Goal: Information Seeking & Learning: Learn about a topic

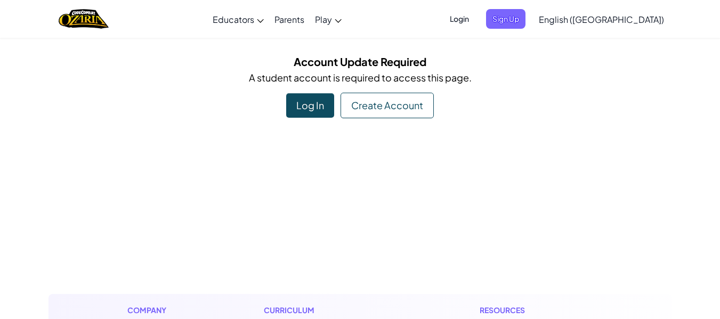
click at [307, 103] on div "Log In" at bounding box center [310, 105] width 48 height 25
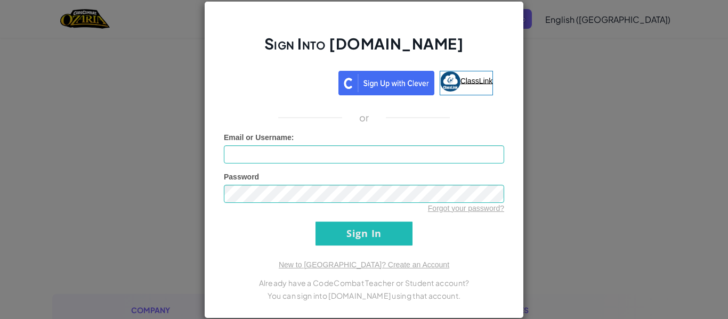
click at [475, 82] on span "ClassLink" at bounding box center [476, 80] width 33 height 9
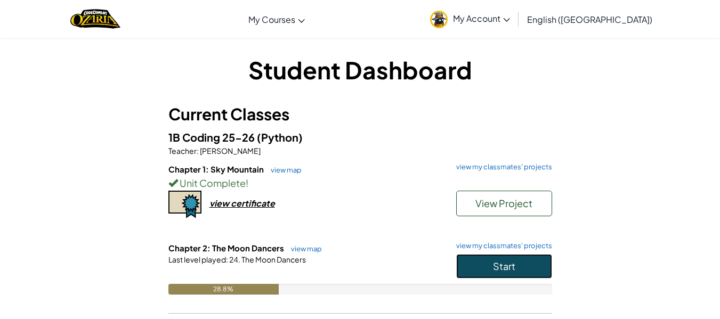
click at [517, 261] on button "Start" at bounding box center [504, 266] width 96 height 25
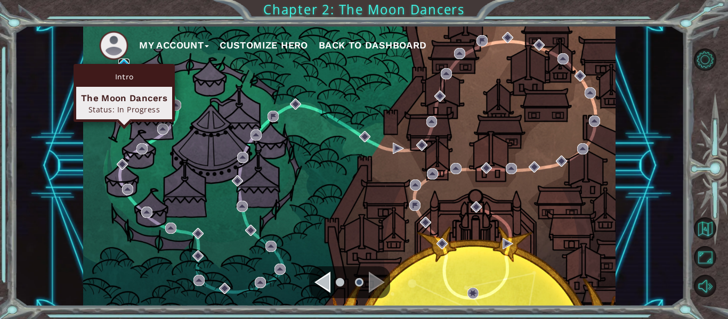
click at [123, 63] on img at bounding box center [123, 64] width 11 height 11
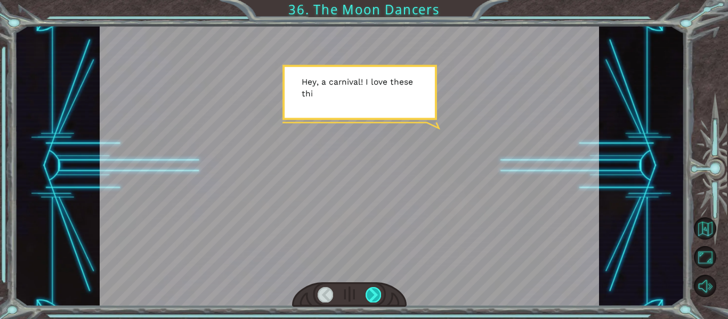
click at [375, 293] on div at bounding box center [373, 294] width 15 height 15
click at [374, 297] on div at bounding box center [373, 294] width 15 height 15
click at [375, 294] on div at bounding box center [373, 294] width 15 height 15
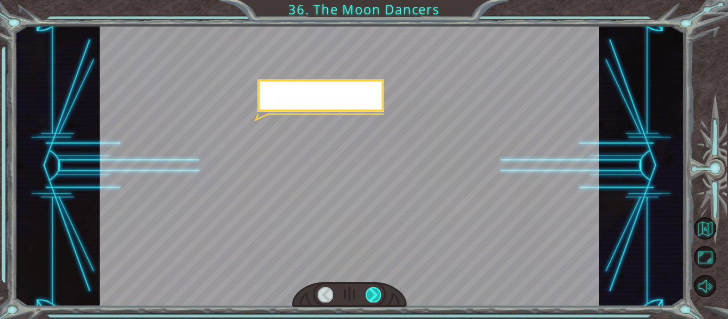
click at [376, 295] on div at bounding box center [373, 294] width 15 height 15
click at [375, 294] on div at bounding box center [373, 294] width 15 height 15
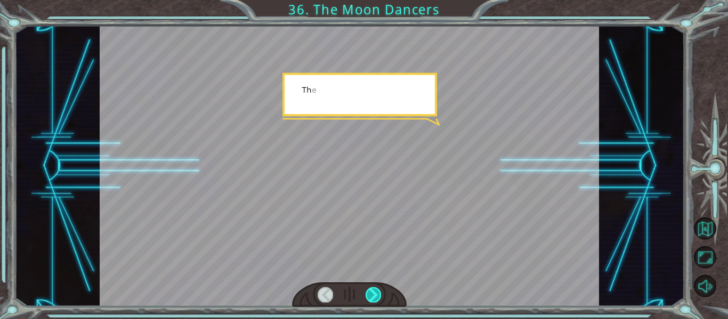
click at [375, 294] on div at bounding box center [373, 294] width 15 height 15
click at [371, 294] on div at bounding box center [373, 294] width 15 height 15
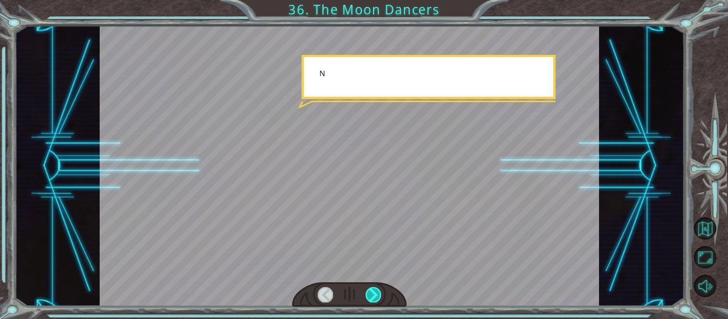
click at [371, 294] on div at bounding box center [373, 294] width 15 height 15
click at [371, 293] on div at bounding box center [373, 294] width 15 height 15
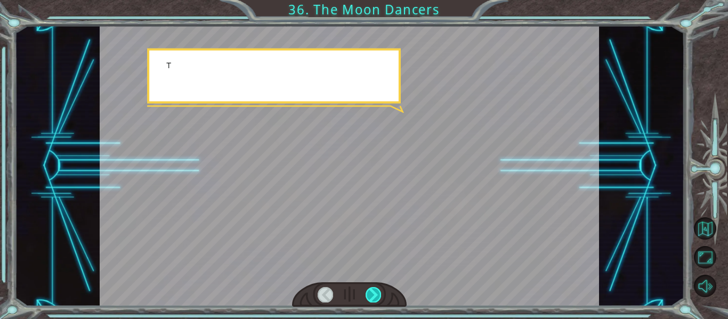
click at [374, 293] on div at bounding box center [373, 294] width 15 height 15
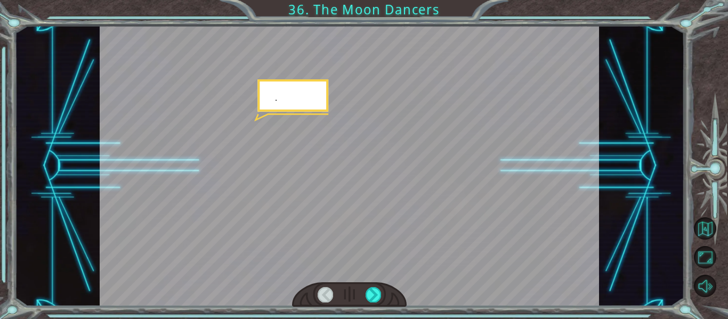
click at [369, 281] on div at bounding box center [350, 166] width 500 height 281
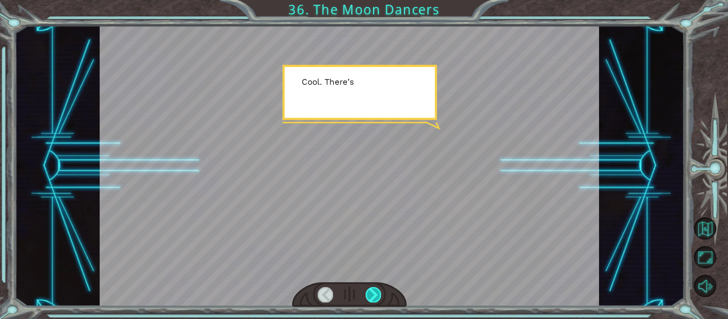
click at [376, 291] on div at bounding box center [373, 294] width 15 height 15
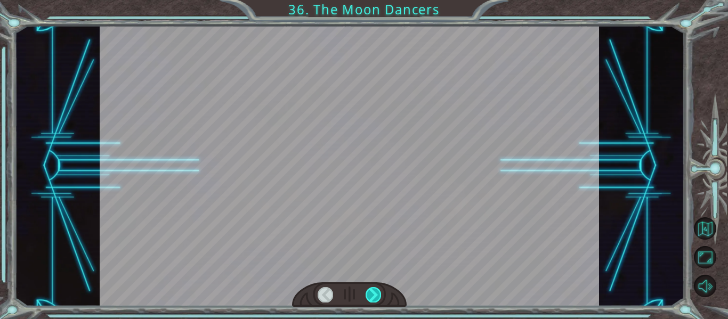
click at [375, 291] on div at bounding box center [373, 294] width 15 height 15
click at [374, 290] on div at bounding box center [373, 294] width 15 height 15
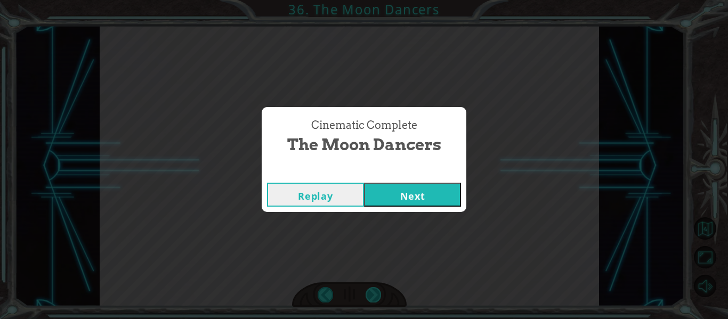
click at [373, 290] on div "Cinematic Complete The Moon Dancers Replay Next" at bounding box center [364, 159] width 728 height 319
drag, startPoint x: 421, startPoint y: 183, endPoint x: 421, endPoint y: 190, distance: 7.5
click at [421, 183] on button "Next" at bounding box center [412, 195] width 97 height 24
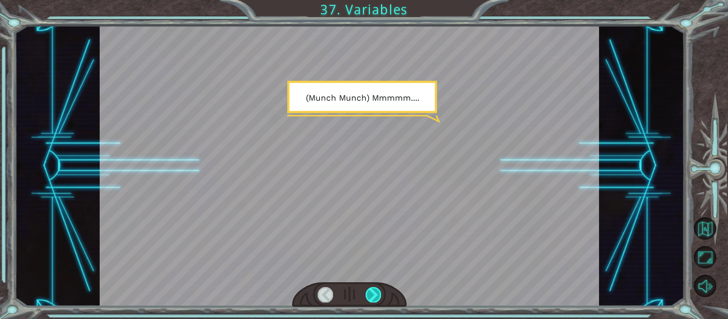
click at [375, 294] on div at bounding box center [373, 294] width 15 height 15
click at [377, 295] on div at bounding box center [373, 294] width 15 height 15
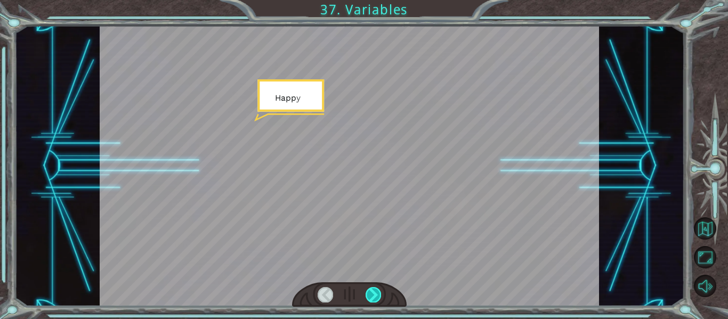
click at [376, 295] on div at bounding box center [373, 294] width 15 height 15
click at [375, 296] on div at bounding box center [373, 294] width 15 height 15
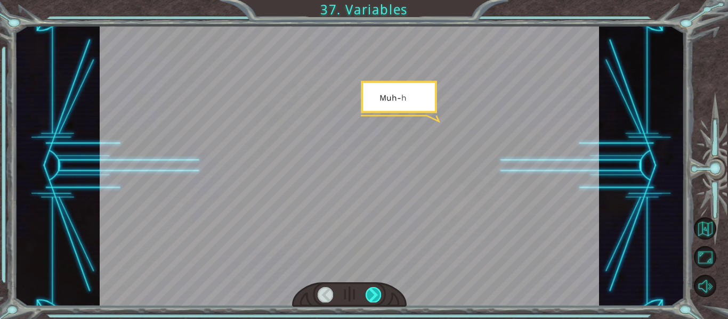
click at [375, 296] on div at bounding box center [373, 294] width 15 height 15
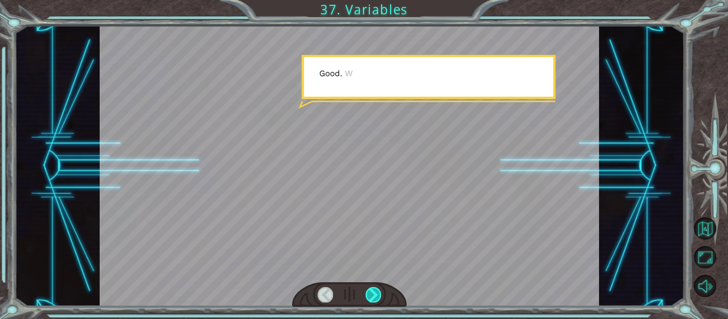
click at [375, 295] on div at bounding box center [373, 294] width 15 height 15
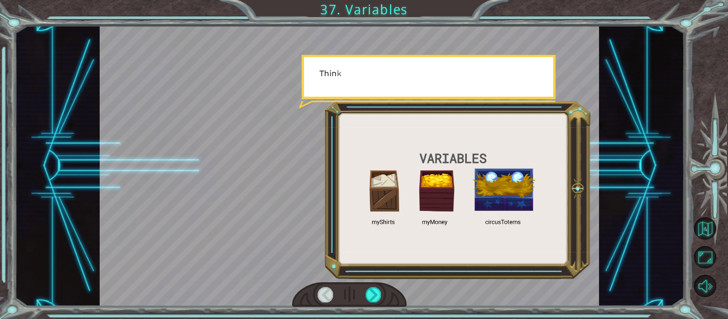
drag, startPoint x: 375, startPoint y: 295, endPoint x: 29, endPoint y: 91, distance: 401.5
click at [288, 226] on div at bounding box center [350, 166] width 500 height 281
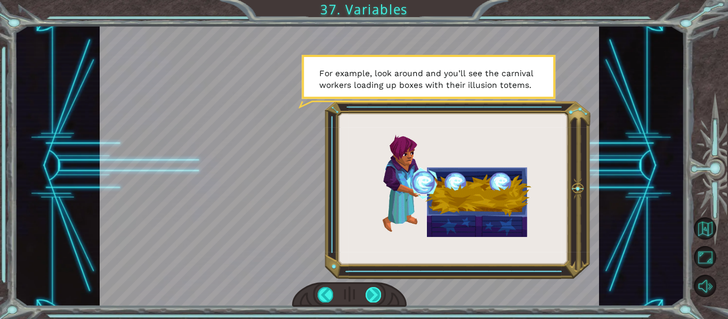
click at [377, 293] on div at bounding box center [373, 294] width 15 height 15
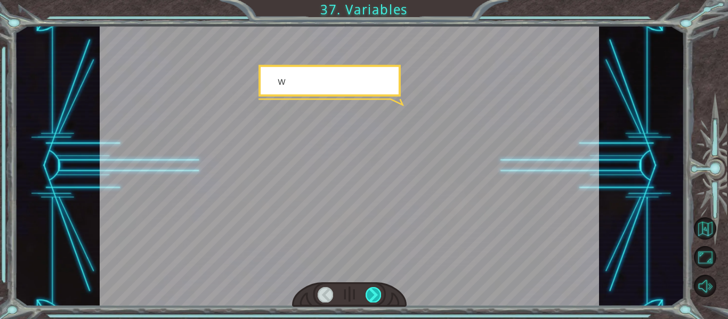
click at [377, 293] on div at bounding box center [373, 294] width 15 height 15
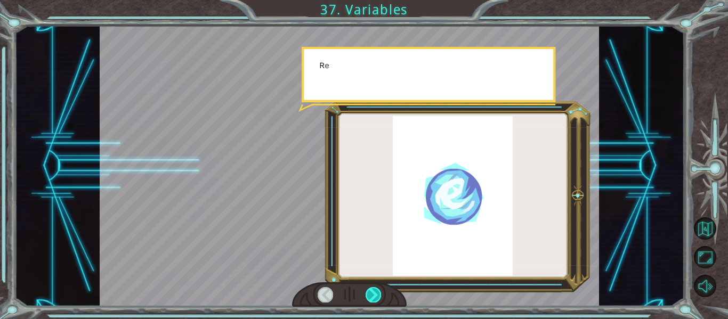
click at [377, 293] on div at bounding box center [373, 294] width 15 height 15
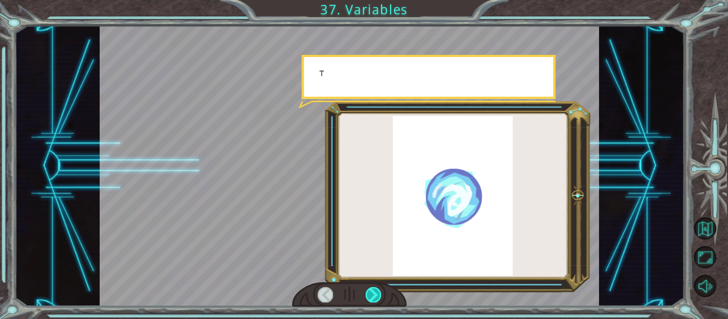
click at [372, 287] on div at bounding box center [373, 294] width 15 height 15
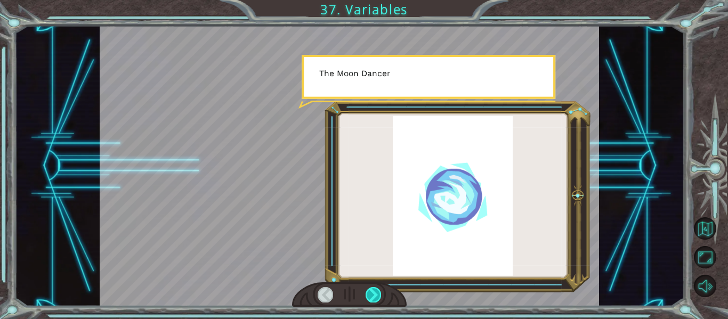
click at [371, 287] on div at bounding box center [373, 294] width 15 height 15
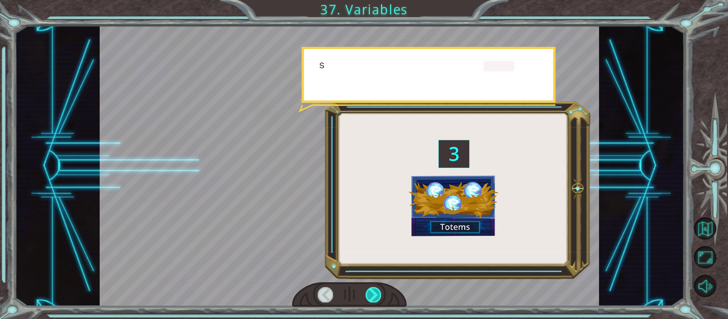
click at [371, 287] on div at bounding box center [373, 294] width 15 height 15
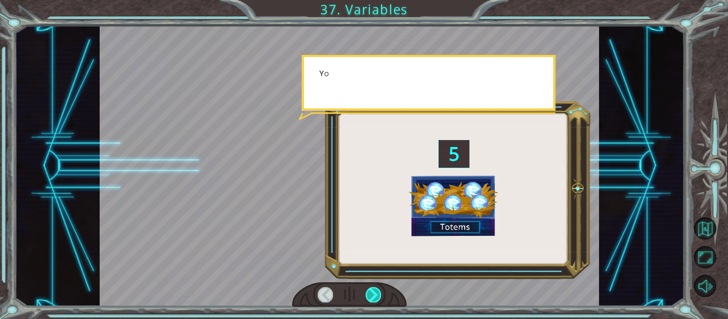
click at [373, 287] on div at bounding box center [373, 294] width 15 height 15
click at [372, 288] on div at bounding box center [373, 294] width 15 height 15
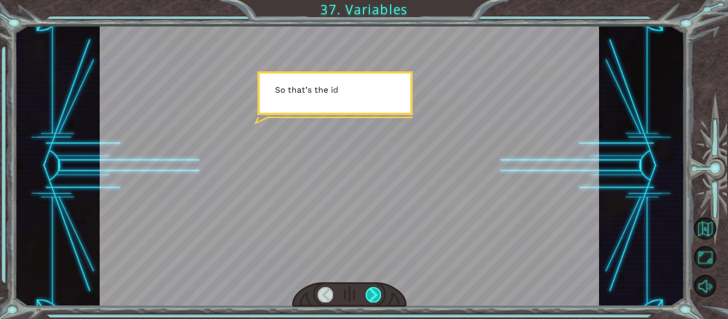
click at [372, 294] on div at bounding box center [373, 294] width 15 height 15
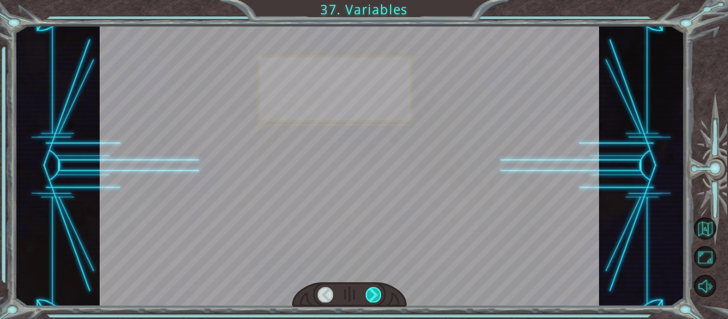
click at [372, 294] on div at bounding box center [373, 294] width 15 height 15
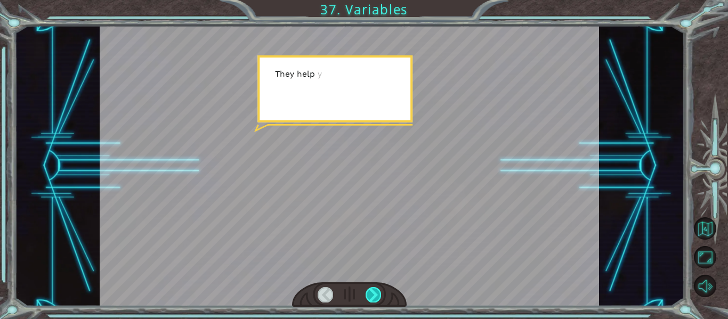
click at [372, 294] on div at bounding box center [373, 294] width 15 height 15
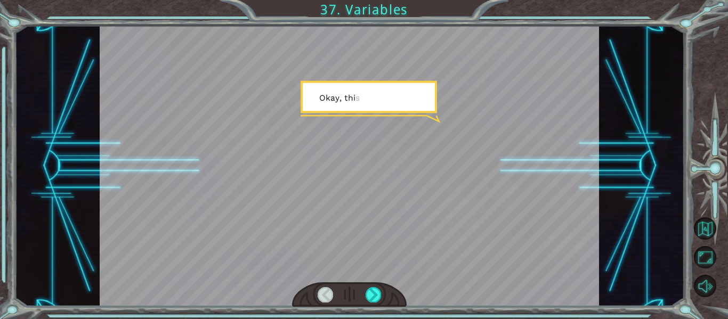
click at [379, 282] on div at bounding box center [349, 294] width 115 height 25
click at [374, 297] on div at bounding box center [373, 294] width 15 height 15
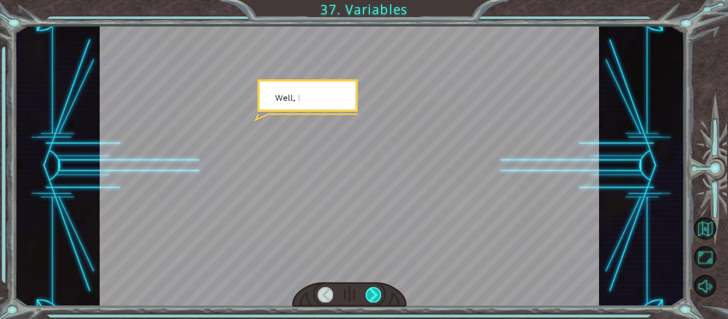
click at [371, 294] on div at bounding box center [373, 294] width 15 height 15
click at [370, 294] on div at bounding box center [373, 294] width 15 height 15
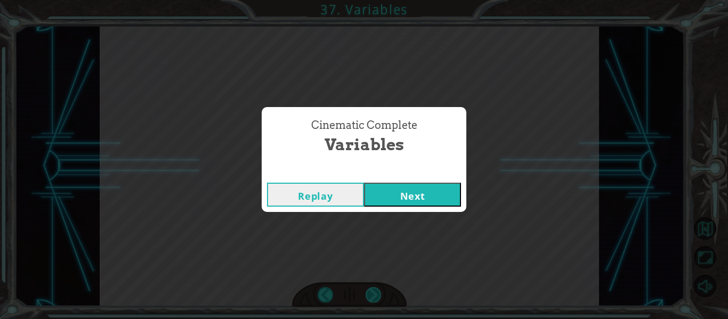
click at [370, 293] on div "Cinematic Complete Variables Replay Next" at bounding box center [364, 159] width 728 height 319
click at [374, 286] on div "Cinematic Complete Variables Replay Next" at bounding box center [364, 159] width 728 height 319
click at [396, 198] on button "Next" at bounding box center [412, 195] width 97 height 24
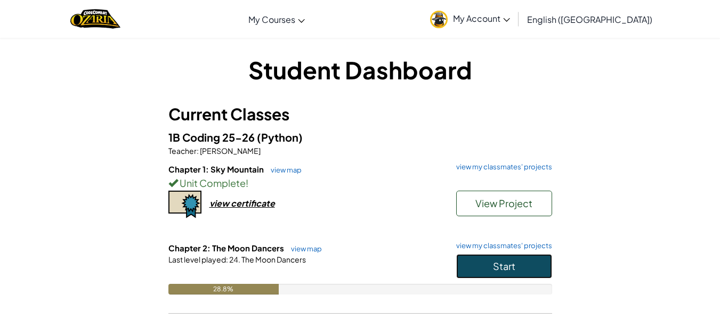
click at [521, 269] on button "Start" at bounding box center [504, 266] width 96 height 25
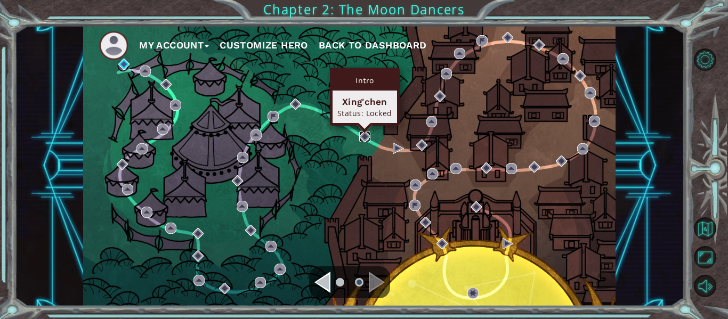
click at [364, 135] on img at bounding box center [364, 136] width 11 height 11
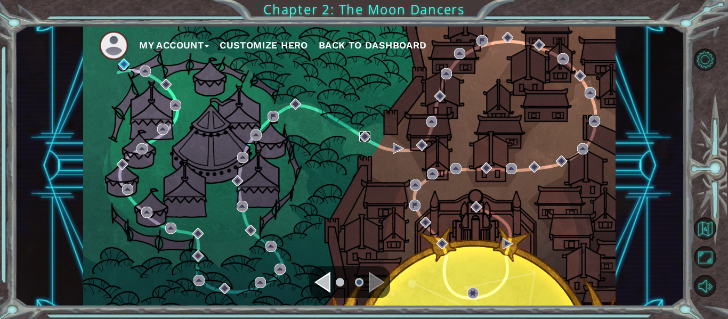
click at [364, 135] on img at bounding box center [364, 136] width 11 height 11
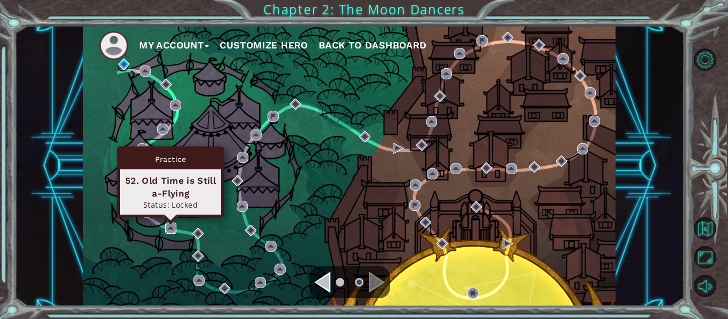
click at [166, 228] on img at bounding box center [170, 228] width 11 height 11
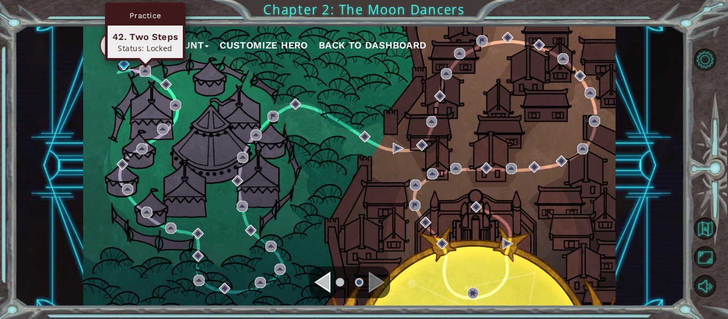
click at [147, 70] on img at bounding box center [145, 71] width 11 height 11
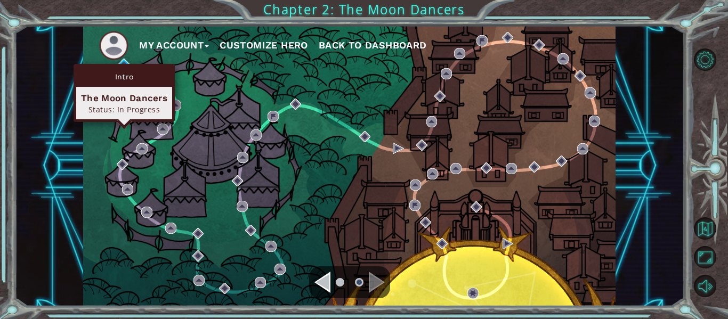
click at [126, 70] on div "Intro" at bounding box center [124, 77] width 96 height 20
click at [124, 73] on div "Intro" at bounding box center [124, 77] width 96 height 20
click at [119, 62] on img at bounding box center [123, 64] width 11 height 11
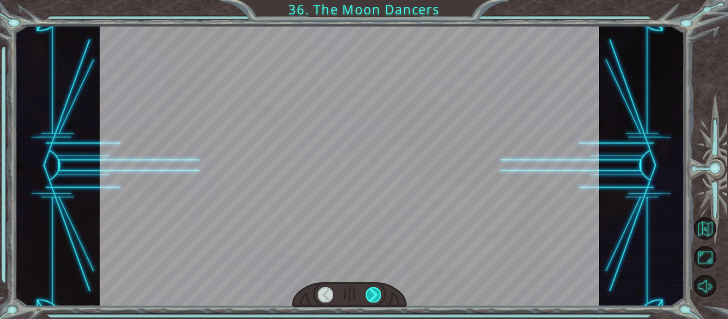
click at [377, 295] on div at bounding box center [373, 294] width 15 height 15
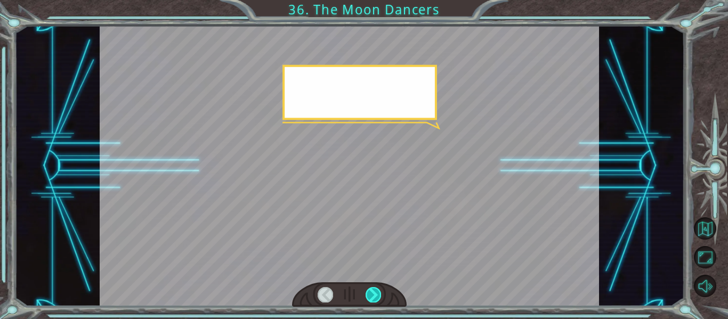
click at [378, 295] on div at bounding box center [373, 294] width 15 height 15
click at [379, 295] on div at bounding box center [373, 294] width 15 height 15
click at [379, 294] on div at bounding box center [373, 294] width 15 height 15
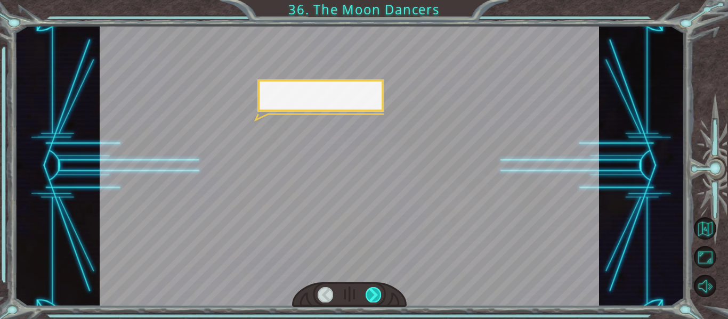
click at [370, 288] on div at bounding box center [373, 294] width 15 height 15
click at [372, 289] on div at bounding box center [373, 294] width 15 height 15
click at [376, 291] on div at bounding box center [373, 294] width 15 height 15
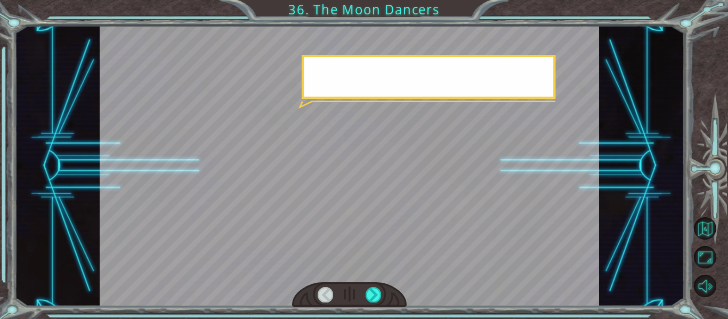
drag, startPoint x: 379, startPoint y: 292, endPoint x: 379, endPoint y: 286, distance: 5.9
click at [379, 291] on div at bounding box center [373, 294] width 15 height 15
click at [379, 286] on div at bounding box center [349, 294] width 115 height 25
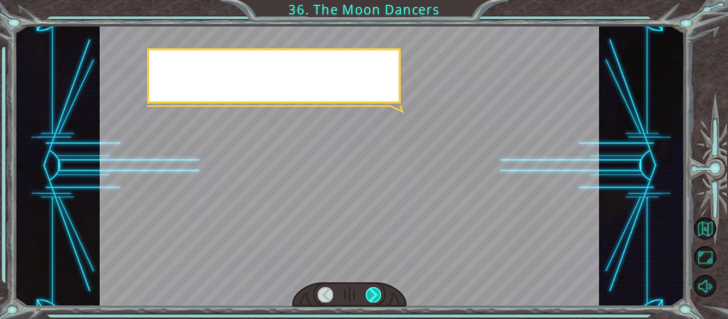
click at [380, 297] on div at bounding box center [373, 294] width 15 height 15
click at [382, 301] on div at bounding box center [349, 294] width 115 height 25
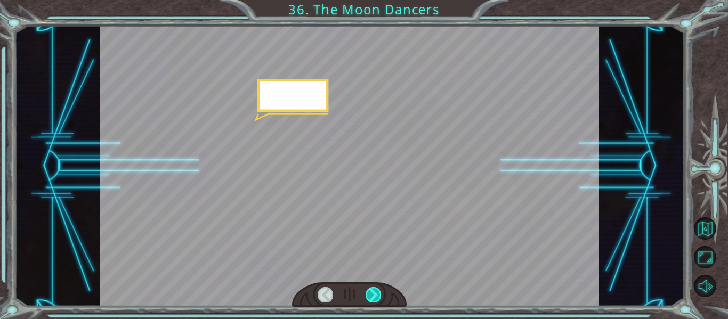
click at [380, 301] on div at bounding box center [349, 294] width 115 height 25
click at [379, 299] on div at bounding box center [373, 294] width 15 height 15
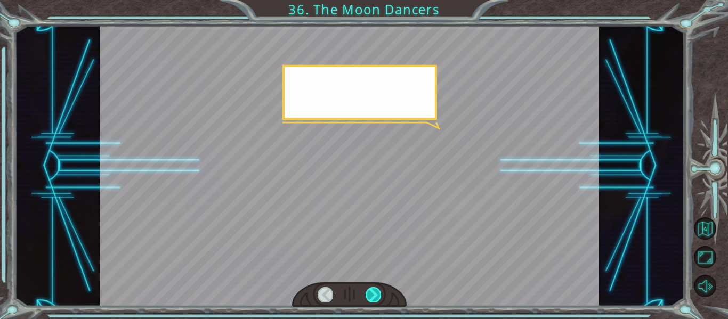
click at [378, 299] on div at bounding box center [373, 294] width 15 height 15
click at [382, 302] on div at bounding box center [349, 294] width 115 height 25
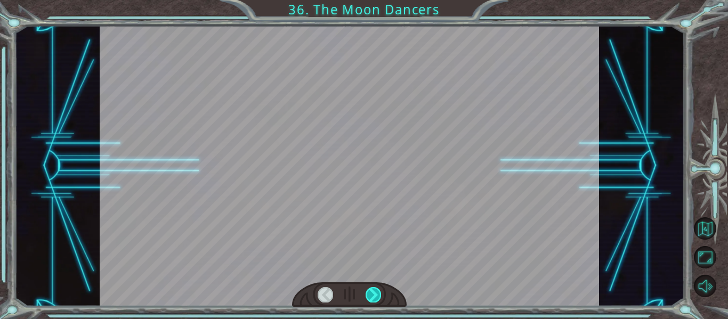
click at [380, 302] on div at bounding box center [349, 294] width 115 height 25
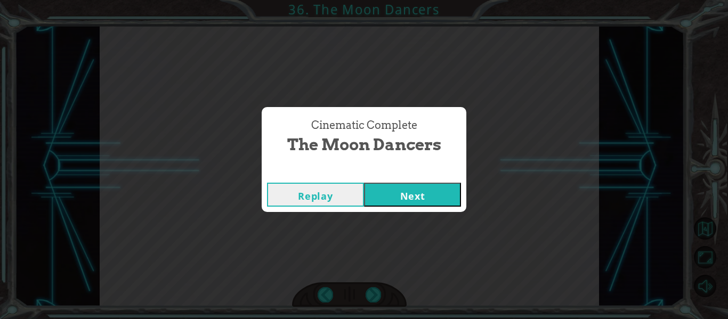
drag, startPoint x: 372, startPoint y: 308, endPoint x: 371, endPoint y: 303, distance: 6.1
click at [369, 303] on div "Cinematic Complete The Moon Dancers Replay Next" at bounding box center [364, 159] width 728 height 319
click at [371, 303] on div "Cinematic Complete The Moon Dancers Replay Next" at bounding box center [364, 159] width 728 height 319
click at [405, 198] on button "Next" at bounding box center [412, 195] width 97 height 24
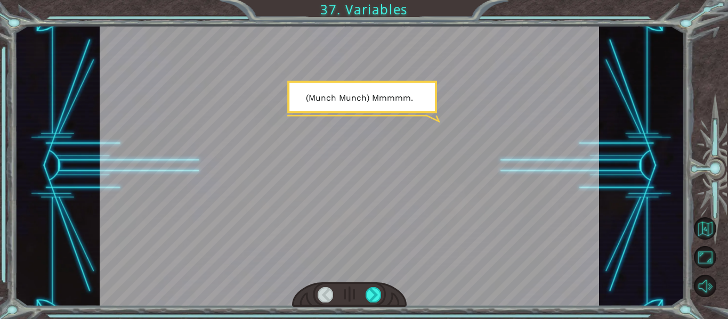
drag, startPoint x: 370, startPoint y: 291, endPoint x: 362, endPoint y: 292, distance: 7.5
click at [368, 292] on div at bounding box center [373, 294] width 15 height 15
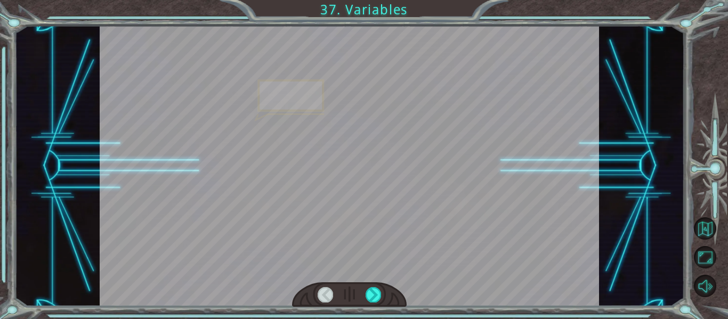
click at [364, 296] on div at bounding box center [349, 294] width 115 height 25
click at [364, 291] on div at bounding box center [349, 294] width 115 height 25
click at [362, 290] on div at bounding box center [349, 294] width 115 height 25
click at [376, 299] on div at bounding box center [373, 294] width 15 height 15
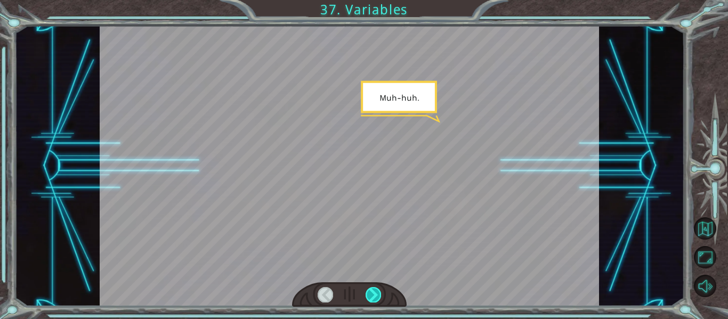
click at [377, 299] on div at bounding box center [373, 294] width 15 height 15
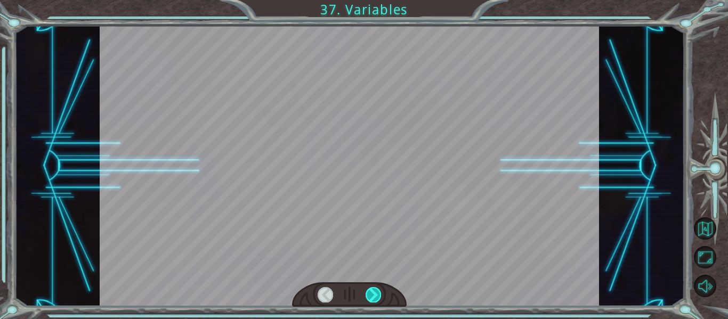
click at [378, 299] on div at bounding box center [373, 294] width 15 height 15
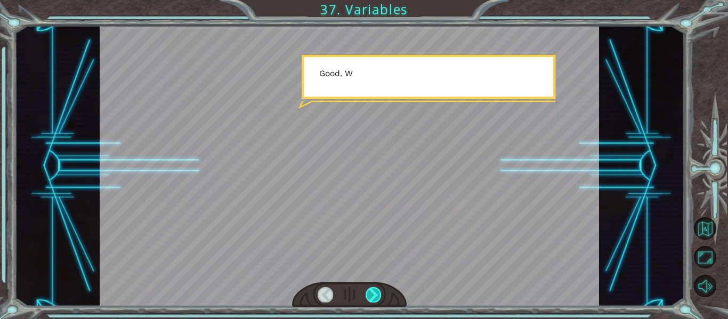
click at [378, 299] on div at bounding box center [373, 294] width 15 height 15
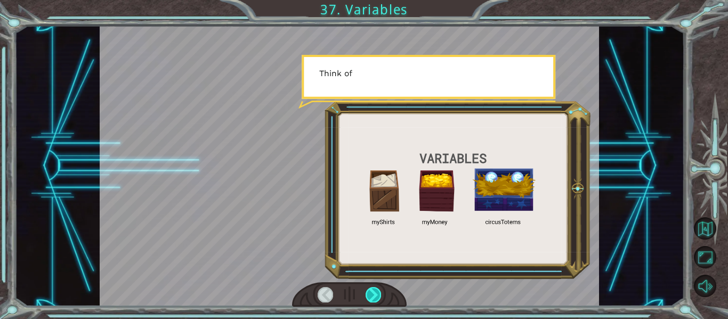
click at [370, 289] on div at bounding box center [373, 294] width 15 height 15
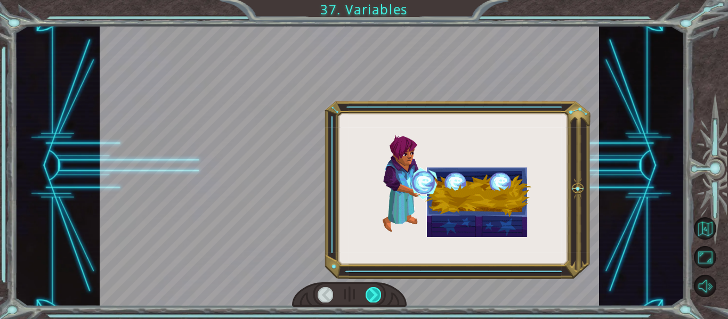
click at [370, 292] on div at bounding box center [373, 294] width 15 height 15
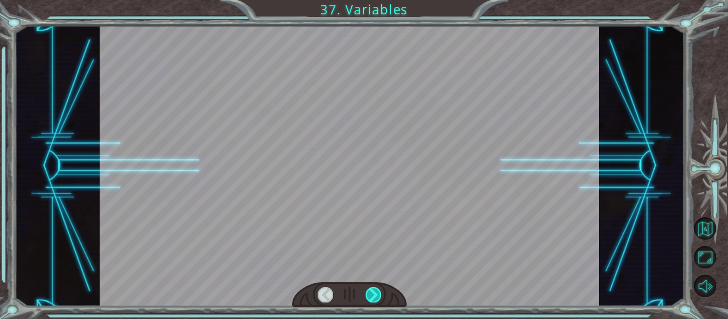
click at [379, 292] on div at bounding box center [373, 294] width 15 height 15
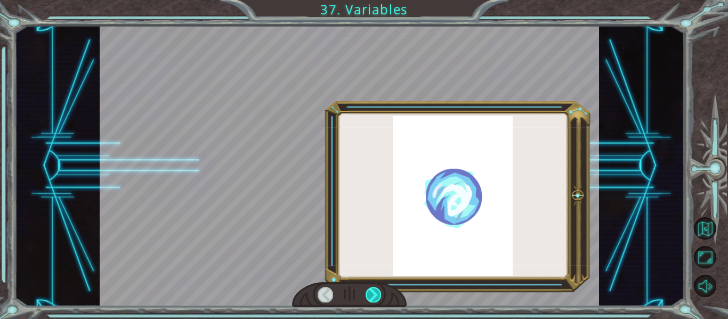
click at [373, 290] on div at bounding box center [373, 294] width 15 height 15
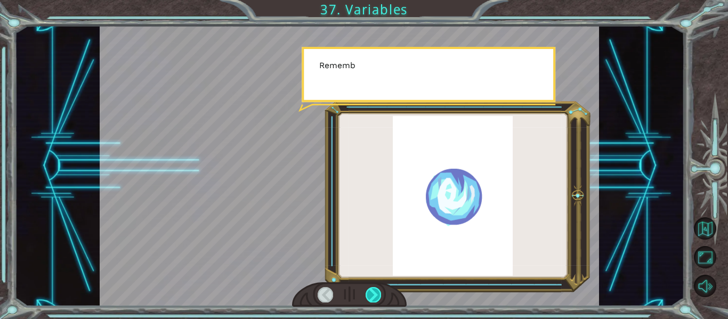
click at [374, 291] on div at bounding box center [373, 294] width 15 height 15
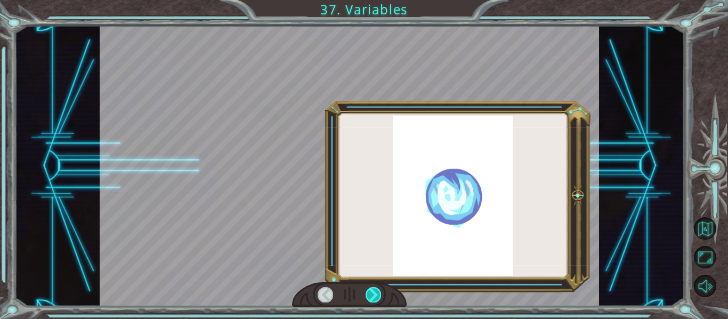
click at [374, 291] on div at bounding box center [373, 294] width 15 height 15
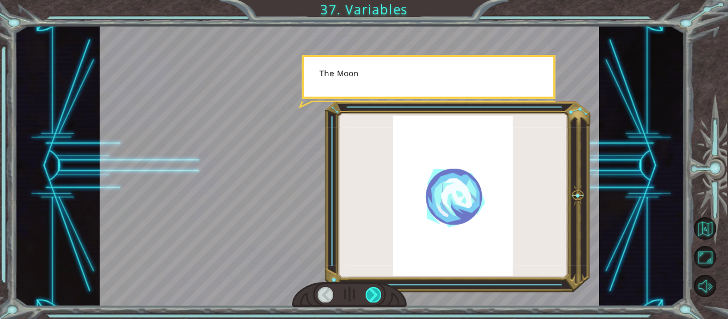
click at [376, 293] on div at bounding box center [373, 294] width 15 height 15
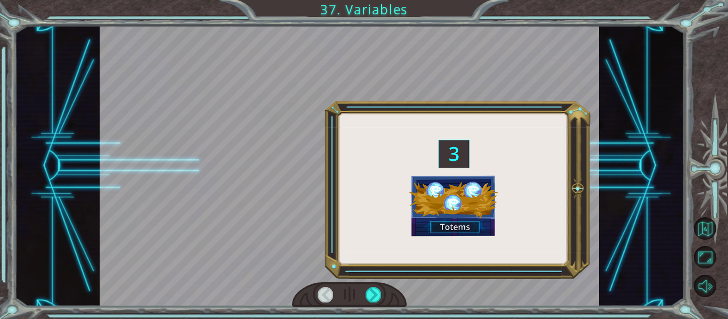
click at [381, 293] on div at bounding box center [349, 294] width 115 height 25
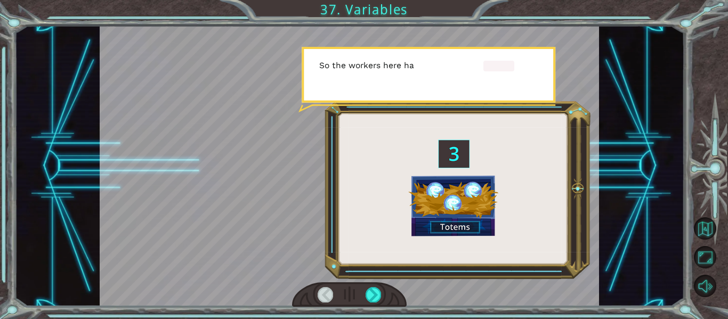
click at [345, 290] on div at bounding box center [349, 294] width 115 height 25
click at [369, 293] on div at bounding box center [373, 294] width 15 height 15
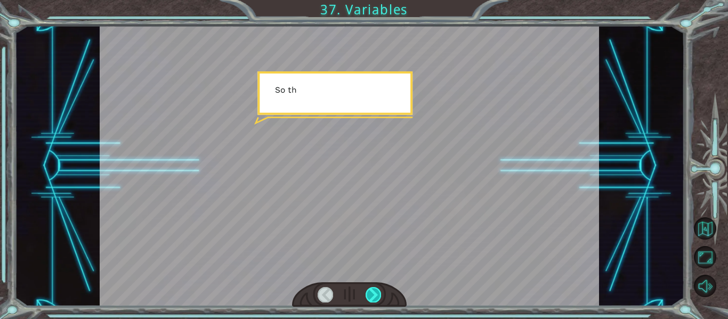
click at [369, 292] on div at bounding box center [373, 294] width 15 height 15
click at [371, 292] on div at bounding box center [373, 294] width 15 height 15
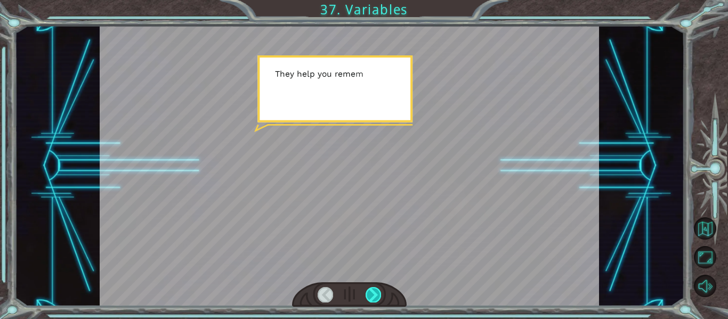
click at [374, 290] on div at bounding box center [373, 294] width 15 height 15
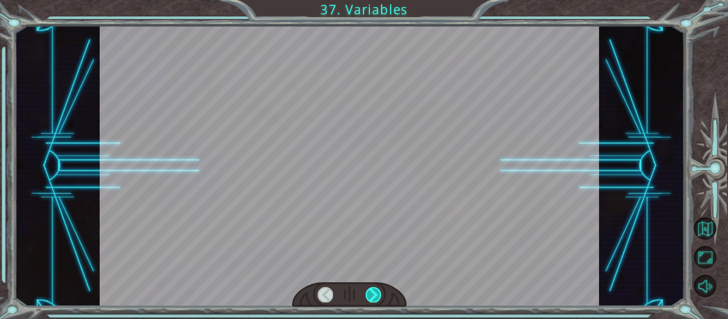
click at [374, 290] on div at bounding box center [373, 294] width 15 height 15
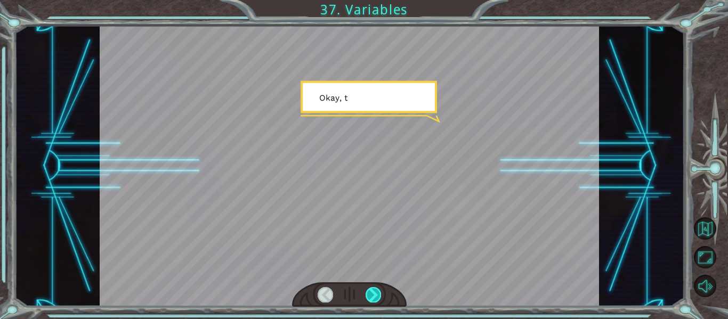
click at [376, 289] on div at bounding box center [373, 294] width 15 height 15
click at [381, 297] on div at bounding box center [349, 294] width 115 height 25
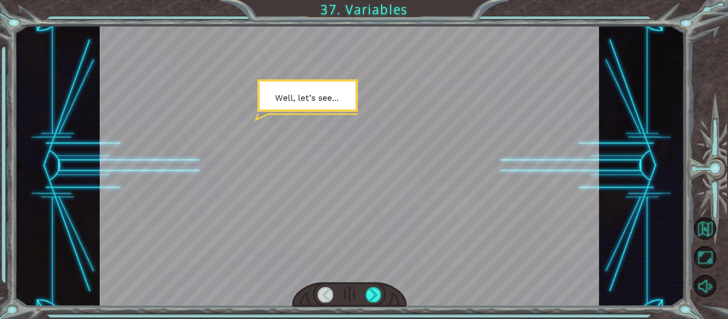
drag, startPoint x: 345, startPoint y: 285, endPoint x: 338, endPoint y: 288, distance: 8.3
click at [338, 288] on div at bounding box center [349, 294] width 115 height 25
drag, startPoint x: 353, startPoint y: 292, endPoint x: 359, endPoint y: 289, distance: 6.9
click at [359, 289] on div at bounding box center [349, 294] width 115 height 25
click at [369, 288] on div at bounding box center [373, 294] width 15 height 15
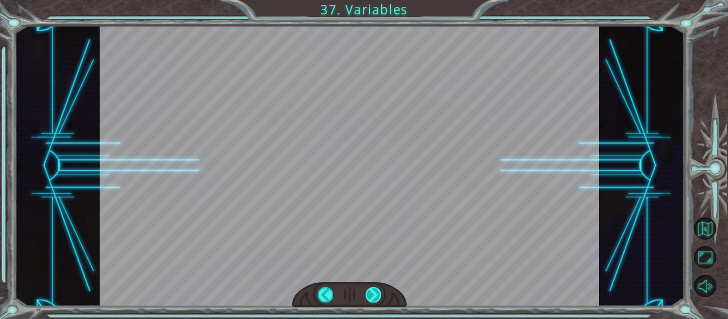
click at [369, 0] on div "( M u n c h M u n c h ) M m m m m . . . . H a p p y ? M u h - h u h . G o o d .…" at bounding box center [364, 0] width 728 height 0
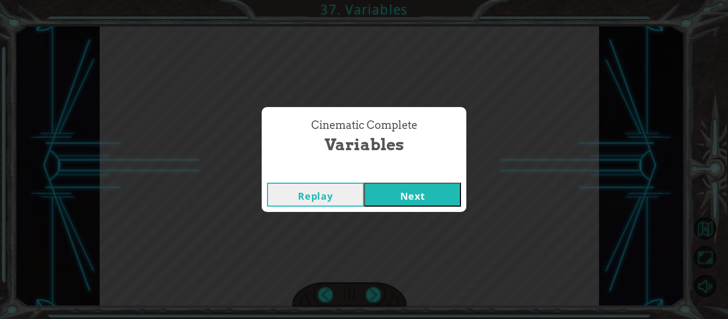
click at [369, 291] on div "Cinematic Complete Variables Replay Next" at bounding box center [364, 159] width 728 height 319
click at [411, 192] on button "Next" at bounding box center [412, 195] width 97 height 24
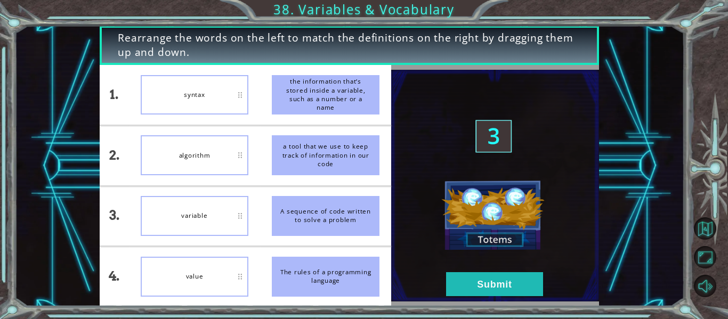
drag, startPoint x: 340, startPoint y: 283, endPoint x: 247, endPoint y: 147, distance: 165.2
click at [214, 150] on div "1. 2. 3. 4. syntax algorithm variable value the information that’s stored insid…" at bounding box center [245, 185] width 291 height 241
click at [222, 198] on div "variable" at bounding box center [195, 216] width 108 height 40
click at [511, 289] on button "Submit" at bounding box center [494, 284] width 97 height 24
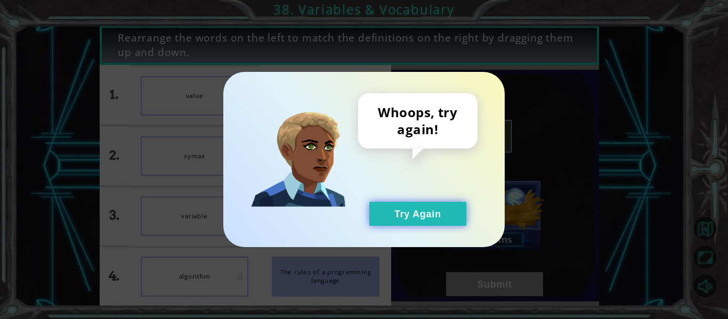
click at [415, 213] on button "Try Again" at bounding box center [417, 214] width 97 height 24
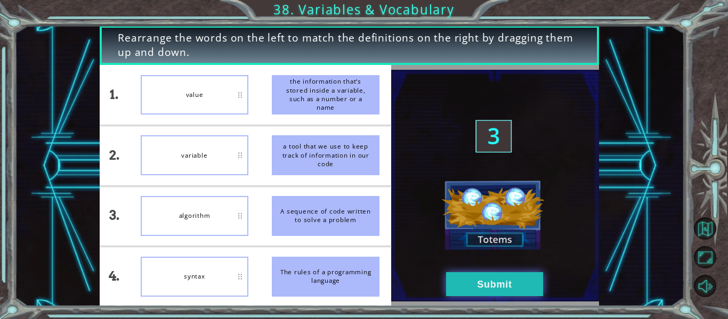
click at [521, 283] on button "Submit" at bounding box center [494, 284] width 97 height 24
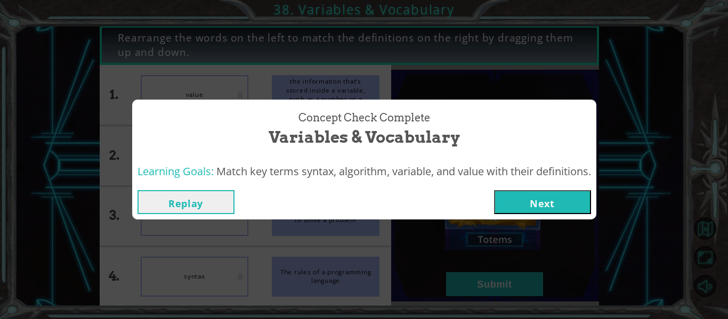
click at [540, 202] on button "Next" at bounding box center [542, 202] width 97 height 24
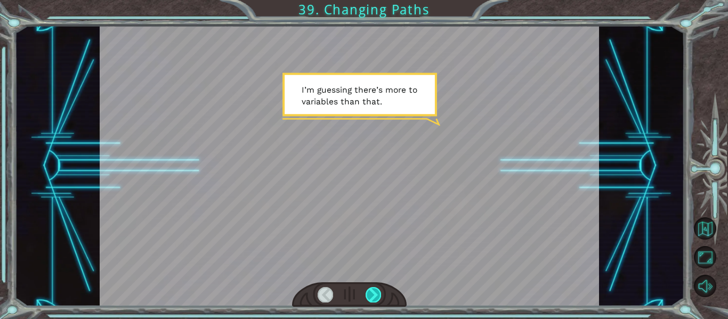
drag, startPoint x: 378, startPoint y: 296, endPoint x: 375, endPoint y: 290, distance: 6.7
click at [377, 296] on div at bounding box center [373, 294] width 15 height 15
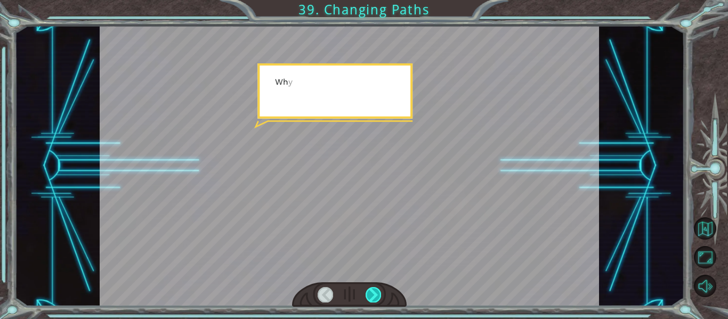
click at [375, 290] on div at bounding box center [373, 294] width 15 height 15
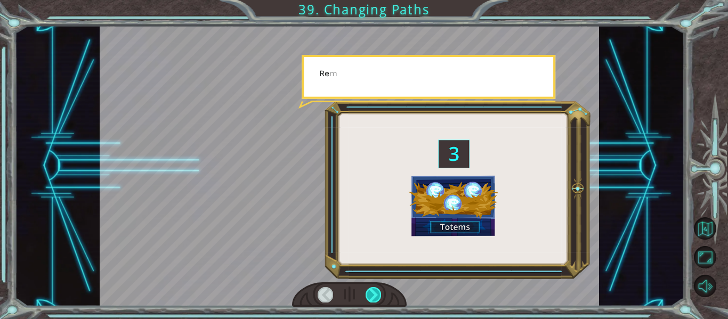
click at [374, 290] on div at bounding box center [373, 294] width 15 height 15
drag, startPoint x: 376, startPoint y: 294, endPoint x: 380, endPoint y: 291, distance: 5.5
click at [379, 293] on div at bounding box center [373, 294] width 15 height 15
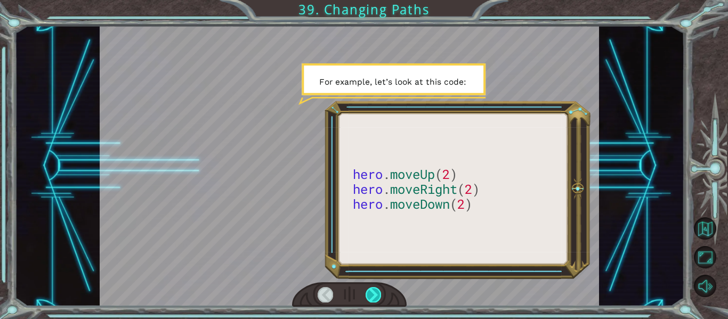
click at [368, 294] on div at bounding box center [373, 294] width 15 height 15
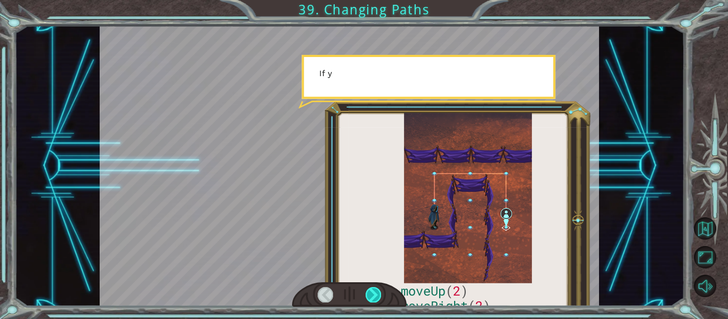
click at [368, 294] on div at bounding box center [373, 294] width 15 height 15
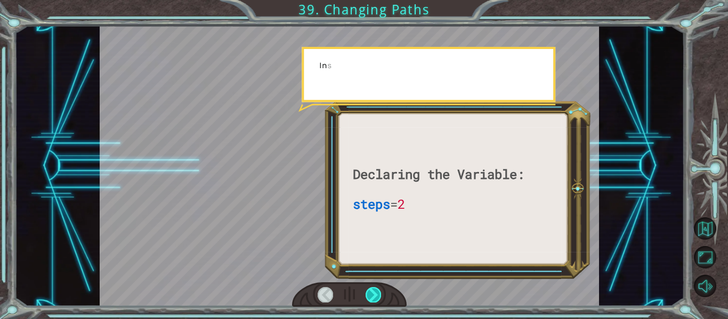
click at [368, 296] on div at bounding box center [373, 294] width 15 height 15
click at [368, 297] on div at bounding box center [373, 294] width 15 height 15
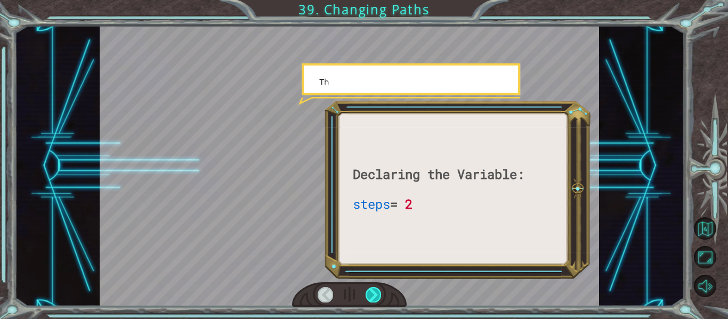
click at [368, 297] on div at bounding box center [373, 294] width 15 height 15
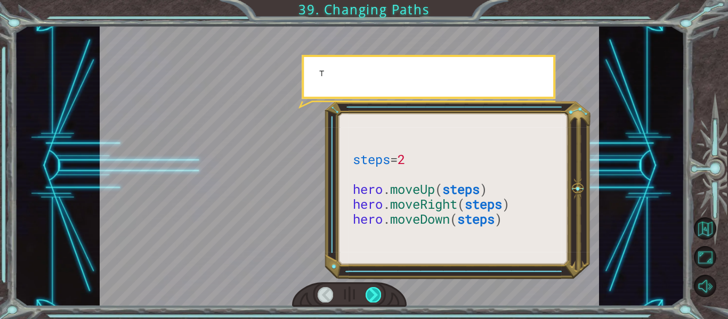
click at [371, 296] on div at bounding box center [373, 294] width 15 height 15
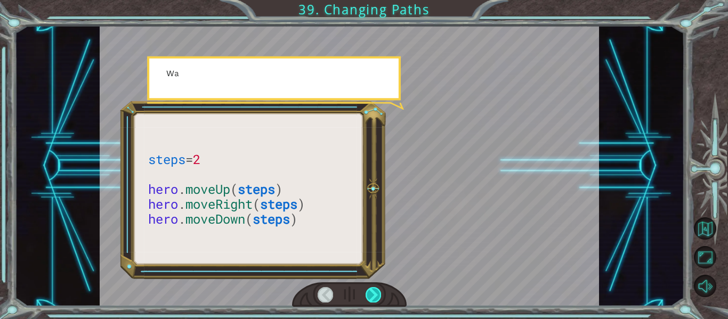
click at [371, 296] on div at bounding box center [373, 294] width 15 height 15
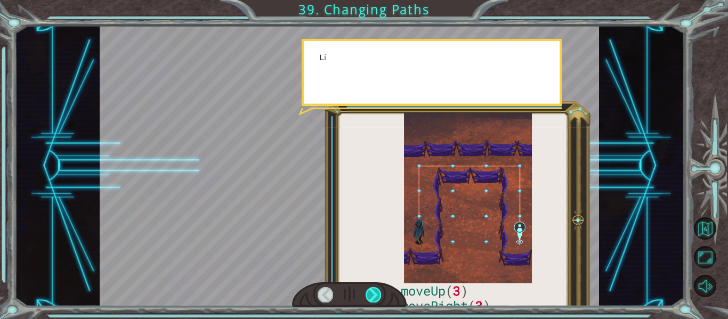
click at [375, 288] on div at bounding box center [373, 294] width 15 height 15
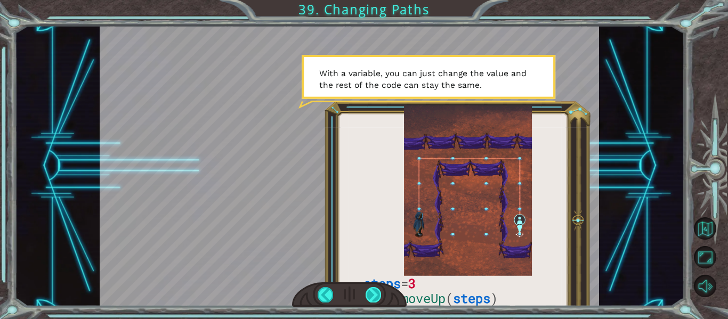
click at [378, 289] on div at bounding box center [373, 294] width 15 height 15
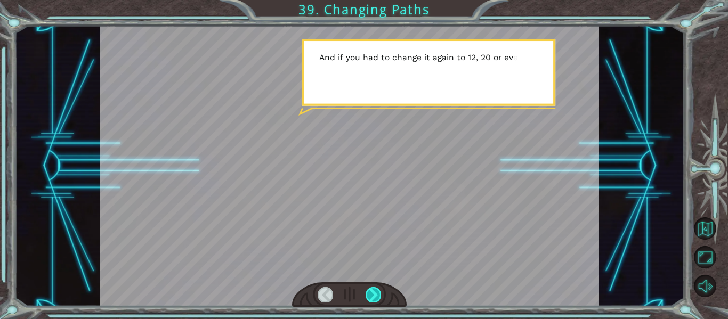
click at [376, 289] on div at bounding box center [373, 294] width 15 height 15
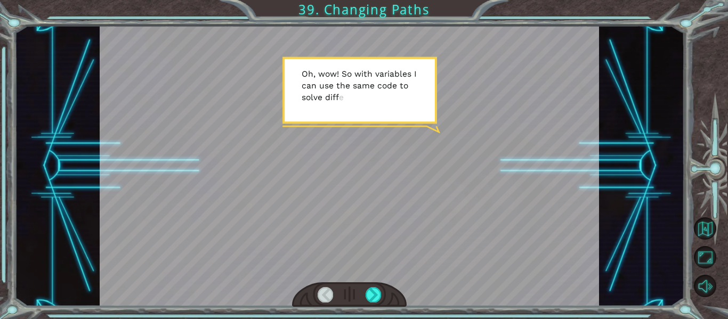
click at [374, 306] on div at bounding box center [349, 294] width 115 height 25
click at [375, 302] on div at bounding box center [349, 294] width 115 height 25
click at [375, 299] on div at bounding box center [373, 294] width 15 height 15
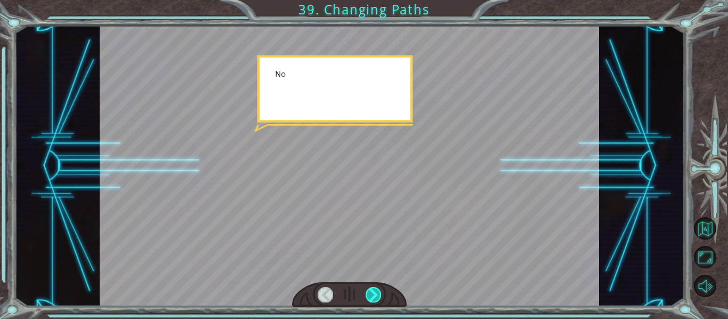
click at [375, 298] on div at bounding box center [373, 294] width 15 height 15
click at [375, 297] on div at bounding box center [373, 294] width 15 height 15
click at [374, 294] on div at bounding box center [373, 294] width 15 height 15
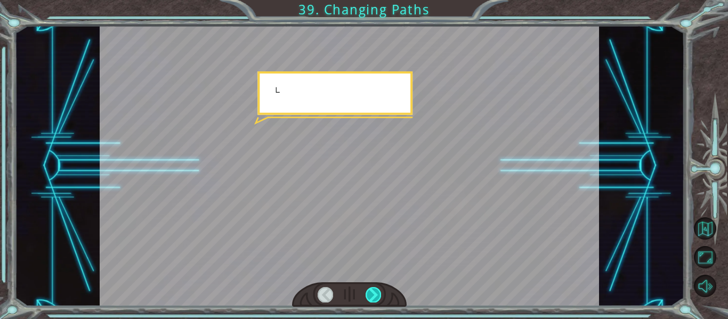
click at [374, 294] on div at bounding box center [373, 294] width 15 height 15
click at [369, 0] on div "steps = 3 hero . moveUp ( steps ) hero . moveRight ( steps ) hero . moveDown ( …" at bounding box center [364, 0] width 728 height 0
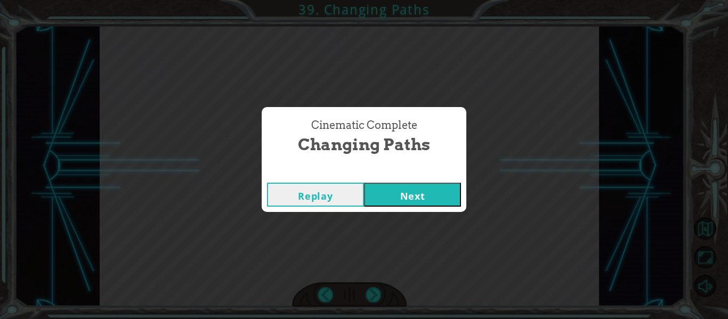
click at [363, 281] on div "Cinematic Complete Changing Paths Replay Next" at bounding box center [364, 159] width 728 height 319
click at [437, 193] on button "Next" at bounding box center [412, 195] width 97 height 24
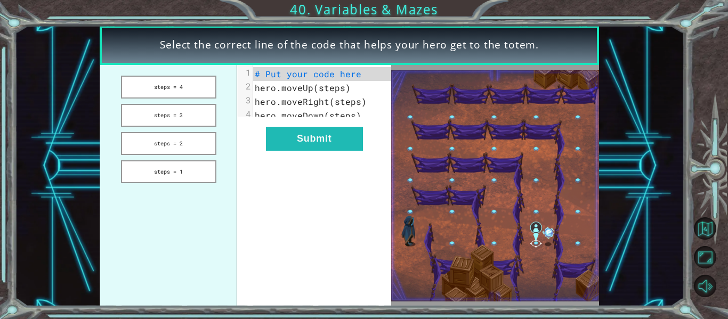
drag, startPoint x: 184, startPoint y: 172, endPoint x: 278, endPoint y: 91, distance: 123.9
click at [279, 91] on div "steps = 4 steps = 3 steps = 2 steps = 1 xxxxxxxxxx 4 1 # Put your code here 2 h…" at bounding box center [245, 185] width 291 height 241
click at [345, 143] on button "Submit" at bounding box center [314, 139] width 97 height 24
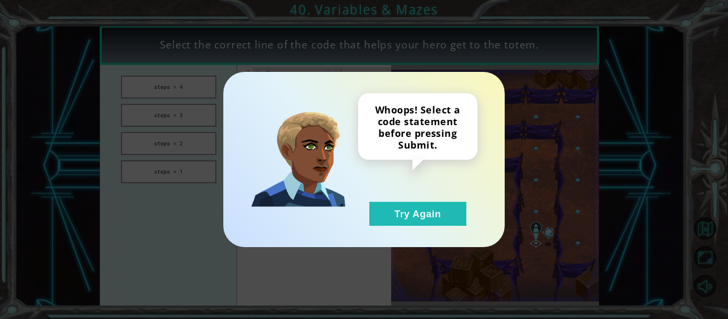
click at [345, 143] on img at bounding box center [297, 159] width 95 height 95
click at [381, 224] on button "Try Again" at bounding box center [417, 214] width 97 height 24
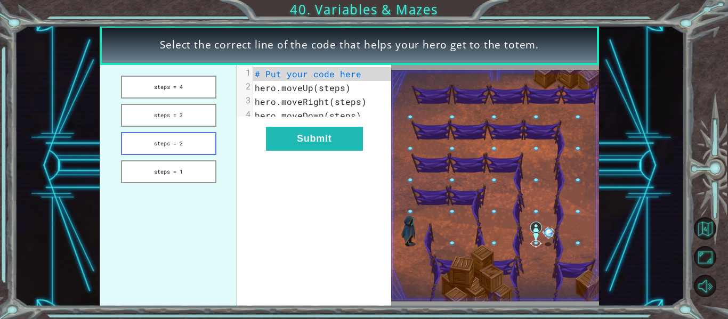
click at [189, 148] on button "steps = 2" at bounding box center [168, 143] width 95 height 23
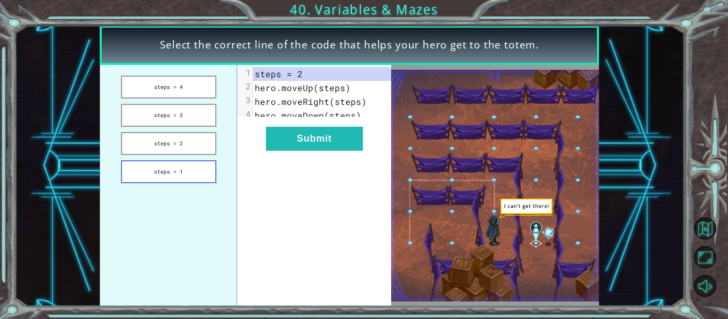
click at [199, 173] on button "steps = 1" at bounding box center [168, 171] width 95 height 23
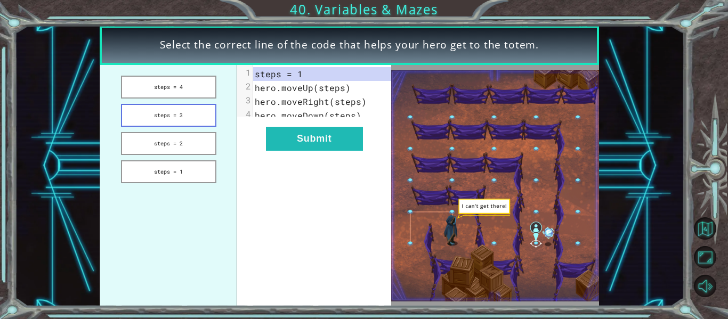
click at [198, 110] on button "steps = 3" at bounding box center [168, 115] width 95 height 23
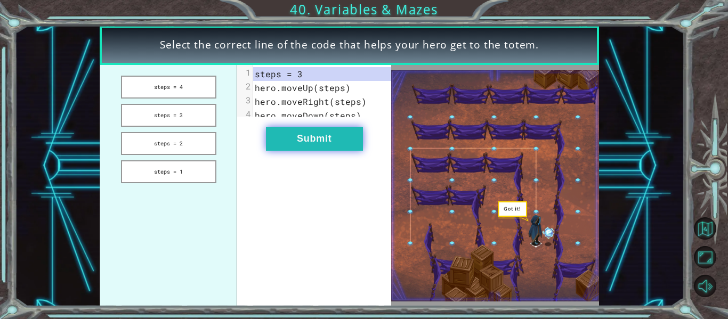
click at [302, 143] on button "Submit" at bounding box center [314, 139] width 97 height 24
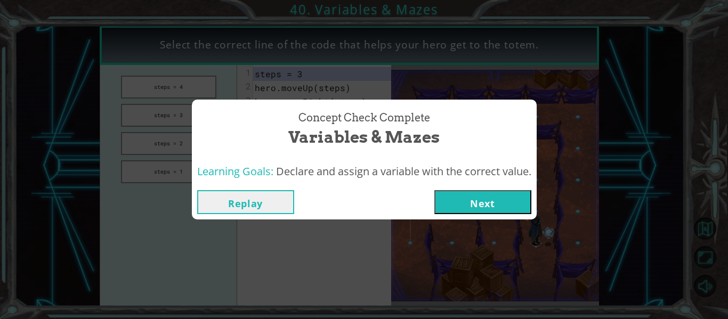
click at [498, 212] on button "Next" at bounding box center [482, 202] width 97 height 24
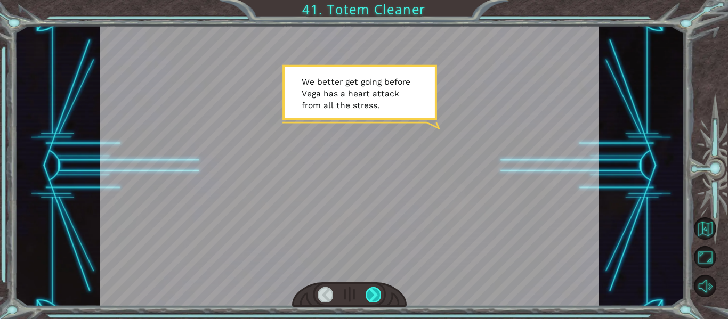
click at [372, 293] on div at bounding box center [373, 294] width 15 height 15
click at [374, 294] on div at bounding box center [373, 294] width 15 height 15
click at [375, 295] on div at bounding box center [373, 294] width 15 height 15
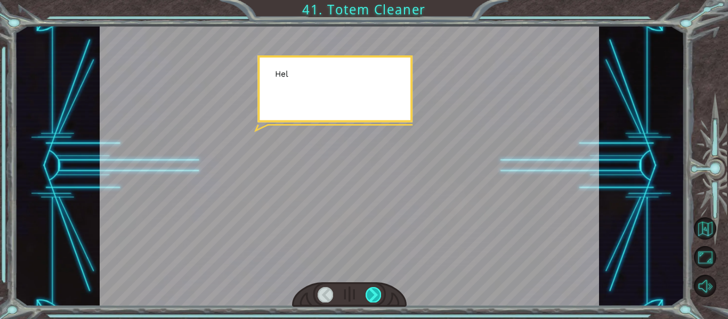
click at [375, 295] on div at bounding box center [373, 294] width 15 height 15
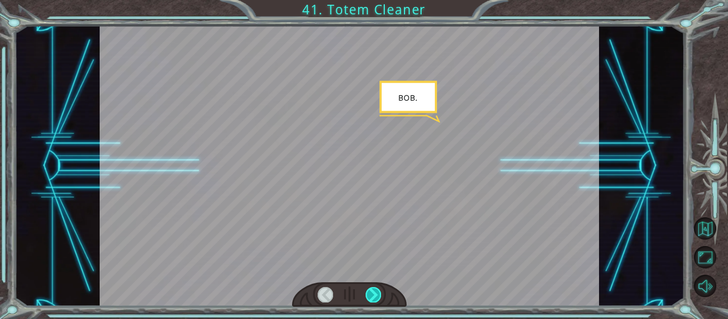
click at [376, 295] on div at bounding box center [373, 294] width 15 height 15
click at [377, 296] on div at bounding box center [373, 294] width 15 height 15
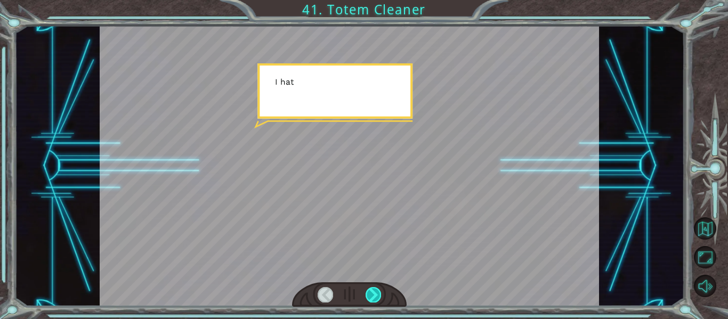
click at [378, 297] on div at bounding box center [373, 294] width 15 height 15
click at [378, 296] on div at bounding box center [373, 294] width 15 height 15
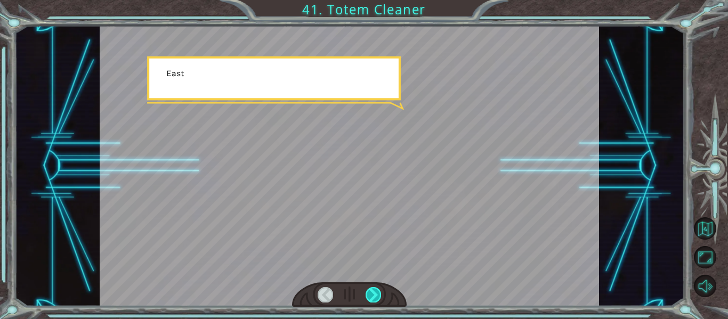
click at [378, 296] on div at bounding box center [373, 294] width 15 height 15
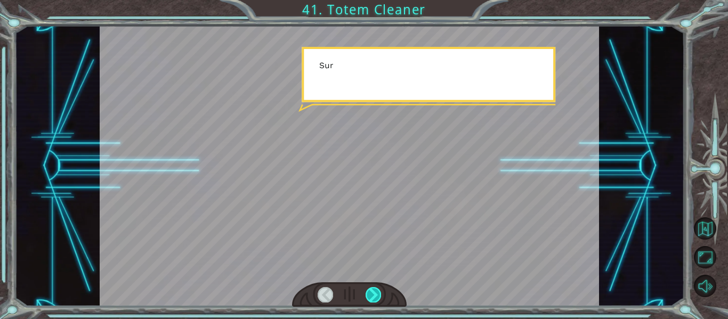
click at [378, 296] on div at bounding box center [373, 294] width 15 height 15
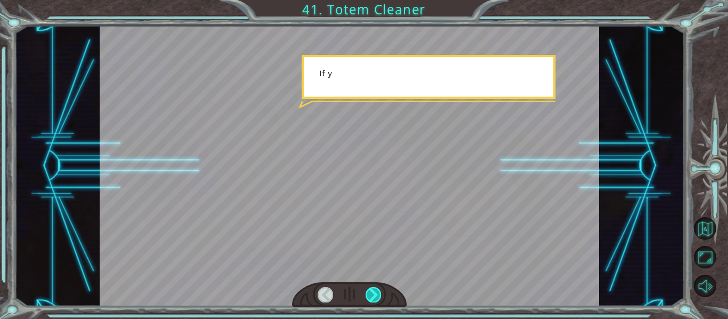
click at [378, 296] on div at bounding box center [373, 294] width 15 height 15
click at [378, 293] on div at bounding box center [373, 294] width 15 height 15
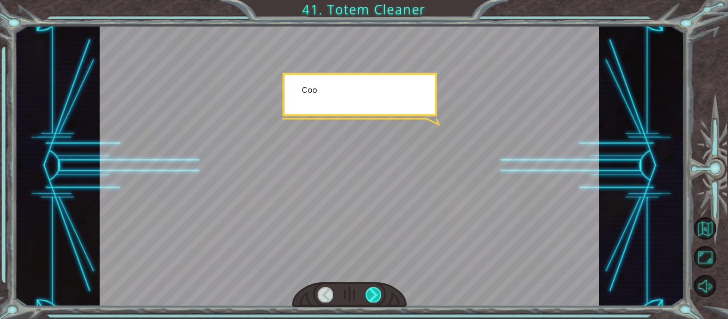
click at [380, 288] on div at bounding box center [373, 294] width 15 height 15
click at [380, 289] on div at bounding box center [373, 294] width 15 height 15
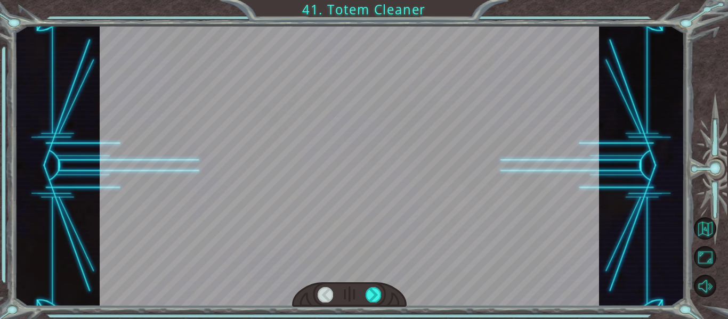
click at [379, 305] on div at bounding box center [349, 294] width 115 height 25
click at [379, 296] on div at bounding box center [373, 294] width 15 height 15
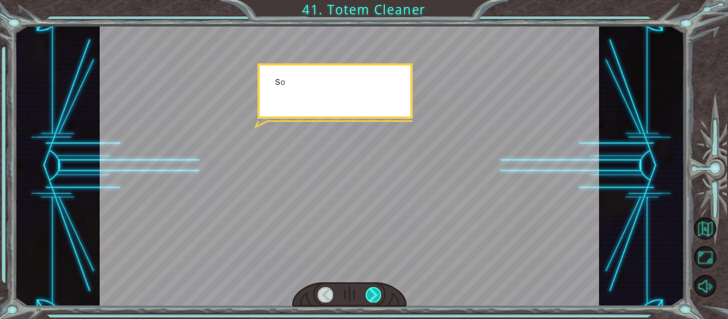
click at [379, 296] on div at bounding box center [373, 294] width 15 height 15
click at [380, 296] on div at bounding box center [373, 294] width 15 height 15
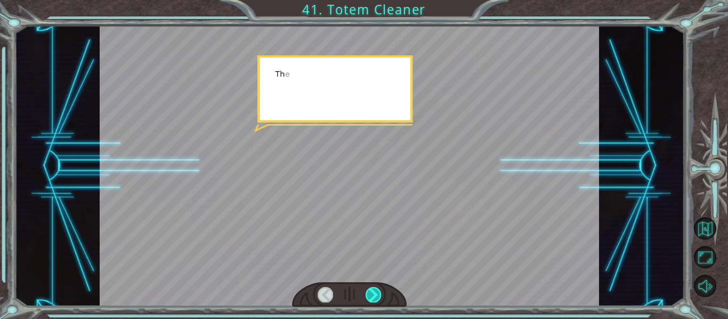
click at [380, 296] on div at bounding box center [373, 294] width 15 height 15
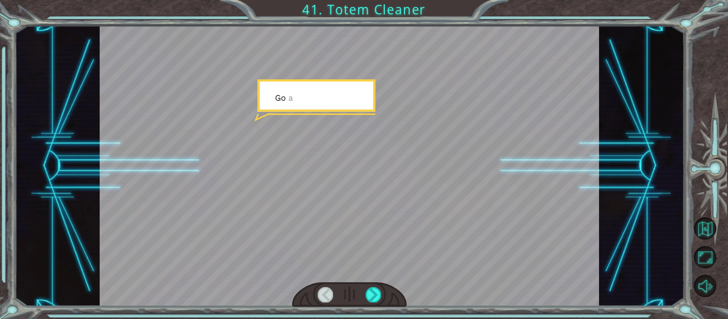
drag, startPoint x: 380, startPoint y: 296, endPoint x: 359, endPoint y: 294, distance: 21.4
click at [369, 295] on div at bounding box center [373, 294] width 15 height 15
click at [359, 294] on div at bounding box center [349, 294] width 115 height 25
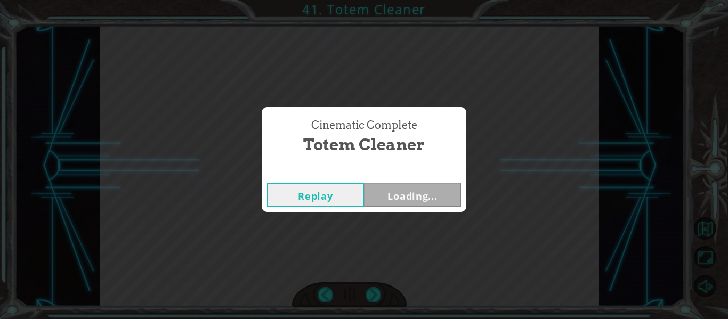
click at [360, 294] on div "Cinematic Complete Totem Cleaner Replay Loading..." at bounding box center [364, 159] width 728 height 319
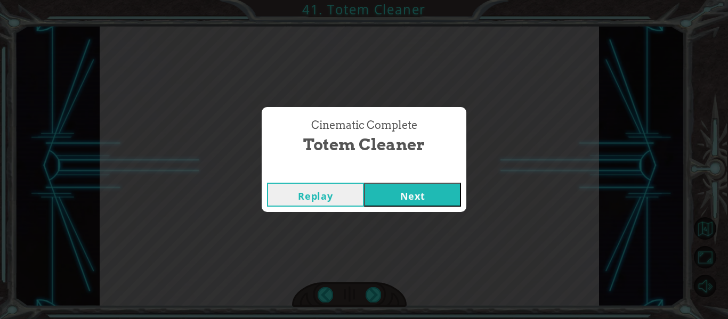
click at [409, 190] on button "Next" at bounding box center [412, 195] width 97 height 24
